Goal: Transaction & Acquisition: Obtain resource

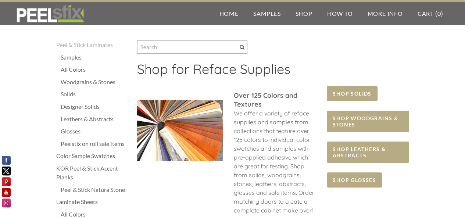
click at [81, 68] on div "All Colors" at bounding box center [95, 69] width 69 height 9
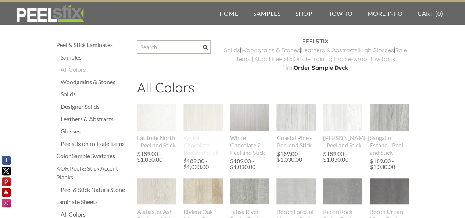
click at [210, 114] on img at bounding box center [202, 117] width 39 height 26
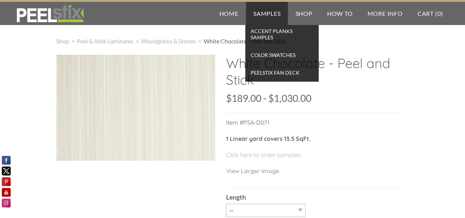
click at [265, 18] on link "Samples" at bounding box center [267, 13] width 42 height 23
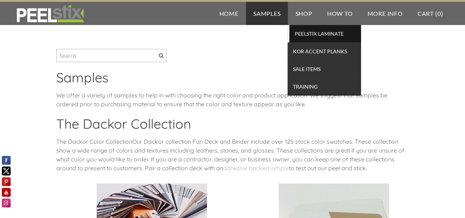
click at [314, 33] on span "PEELSTIX Laminate" at bounding box center [325, 34] width 68 height 10
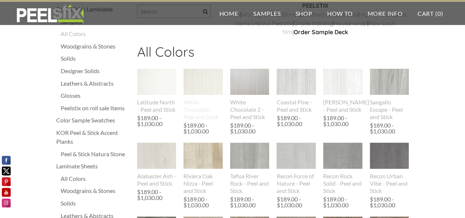
scroll to position [37, 0]
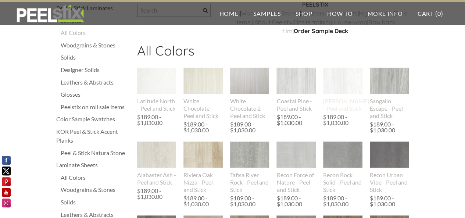
click at [336, 84] on img at bounding box center [342, 80] width 39 height 53
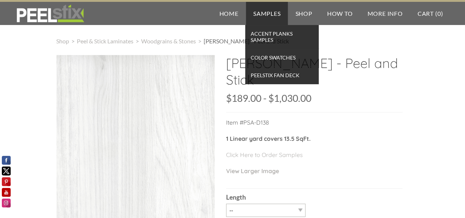
click at [260, 14] on link "Samples" at bounding box center [267, 13] width 42 height 23
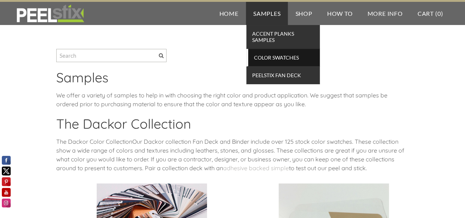
click at [277, 57] on span "Color Swatches" at bounding box center [284, 58] width 68 height 10
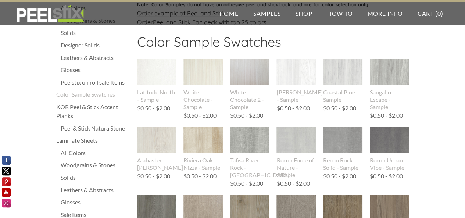
scroll to position [60, 0]
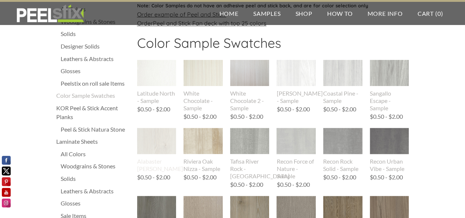
click at [166, 135] on img at bounding box center [156, 140] width 39 height 49
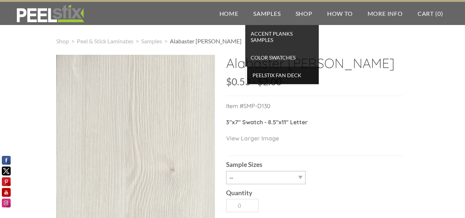
click at [282, 74] on span "Peelstix Fan Deck" at bounding box center [283, 75] width 68 height 10
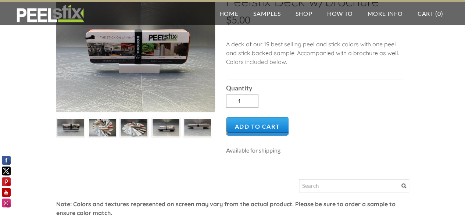
scroll to position [37, 0]
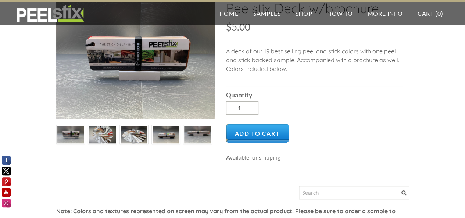
click at [135, 131] on img at bounding box center [133, 135] width 27 height 20
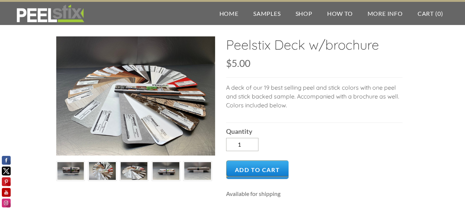
scroll to position [0, 0]
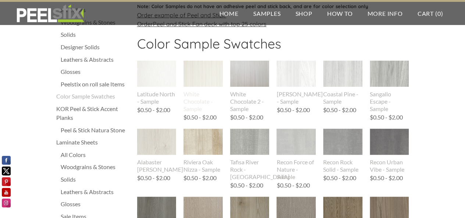
click at [208, 74] on img at bounding box center [202, 74] width 39 height 26
